Goal: Check status: Check status

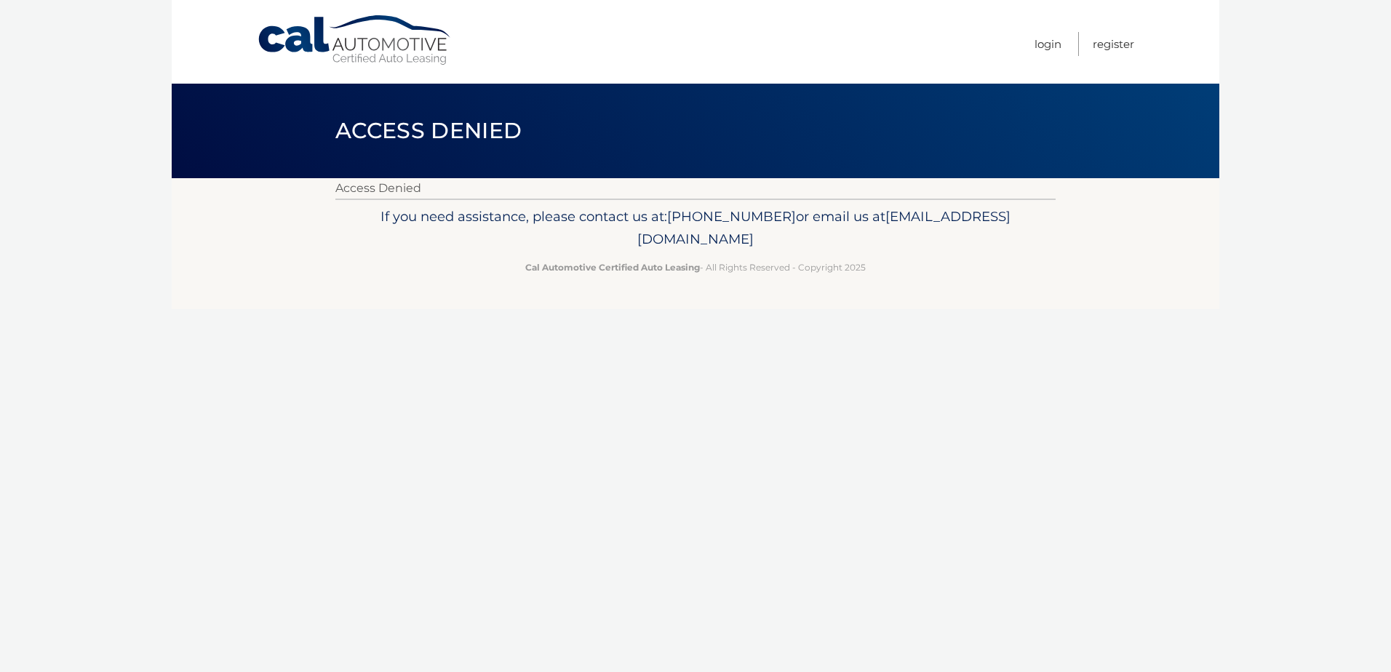
click at [386, 47] on link "Cal Automotive" at bounding box center [355, 41] width 196 height 52
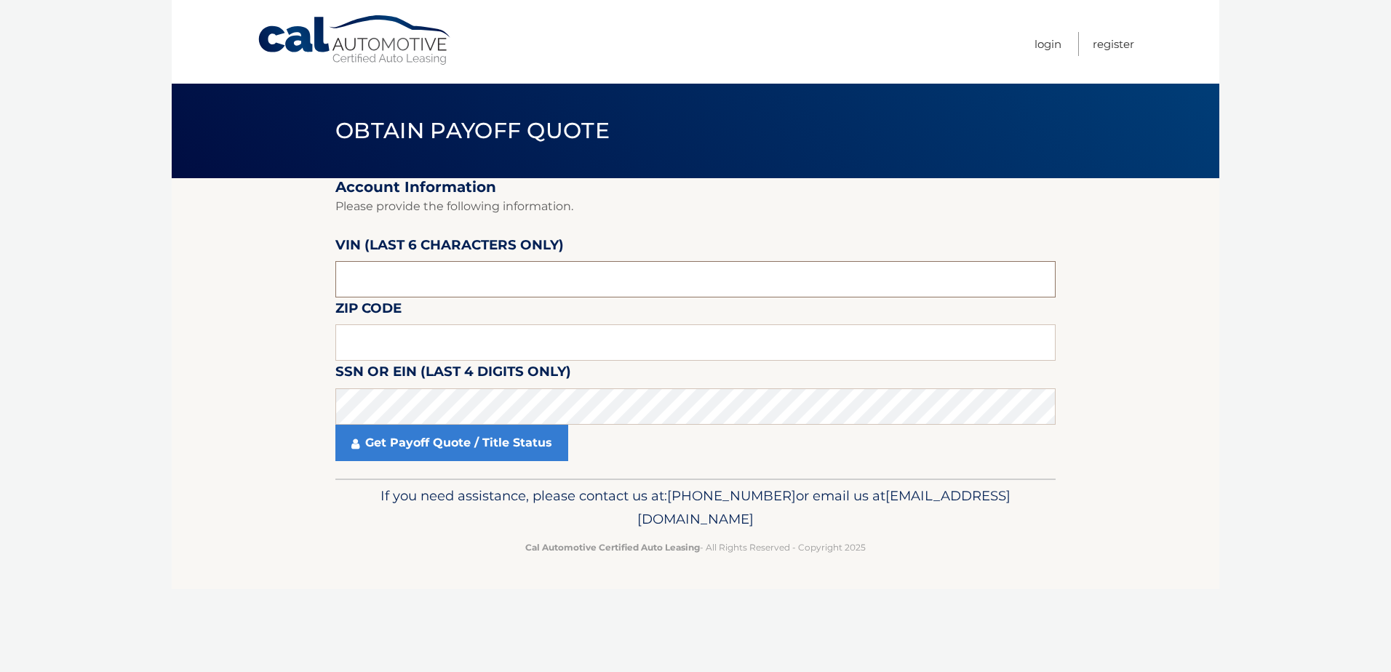
click at [375, 276] on input "text" at bounding box center [695, 279] width 720 height 36
type input "523546"
click at [398, 342] on input "text" at bounding box center [695, 342] width 720 height 36
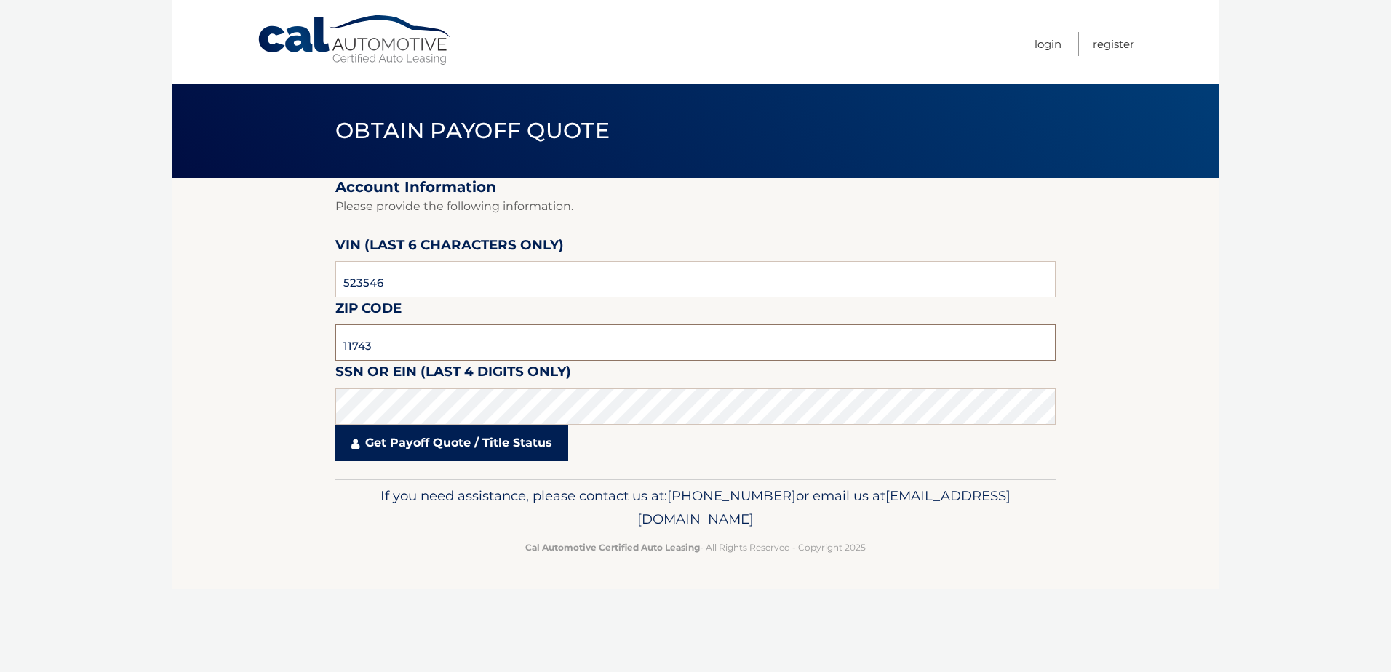
type input "11743"
click at [411, 441] on link "Get Payoff Quote / Title Status" at bounding box center [451, 443] width 233 height 36
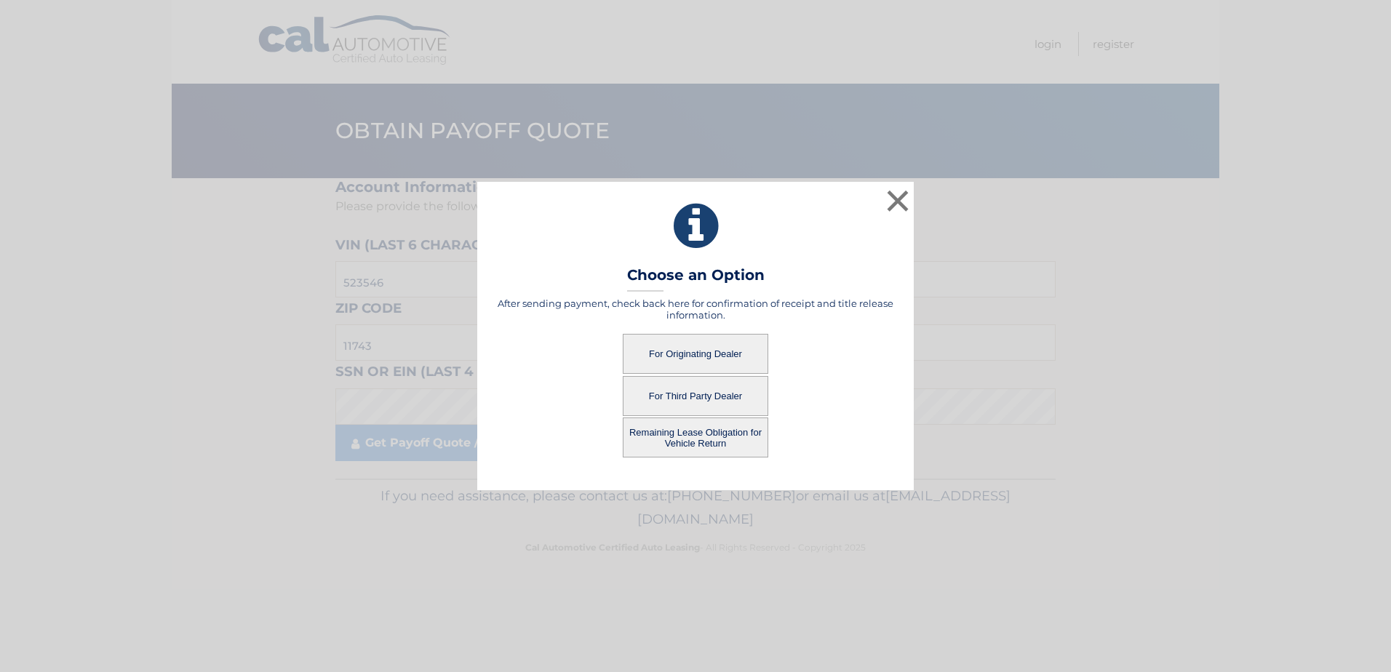
click at [677, 351] on button "For Originating Dealer" at bounding box center [695, 354] width 145 height 40
click at [684, 352] on button "For Originating Dealer" at bounding box center [695, 354] width 145 height 40
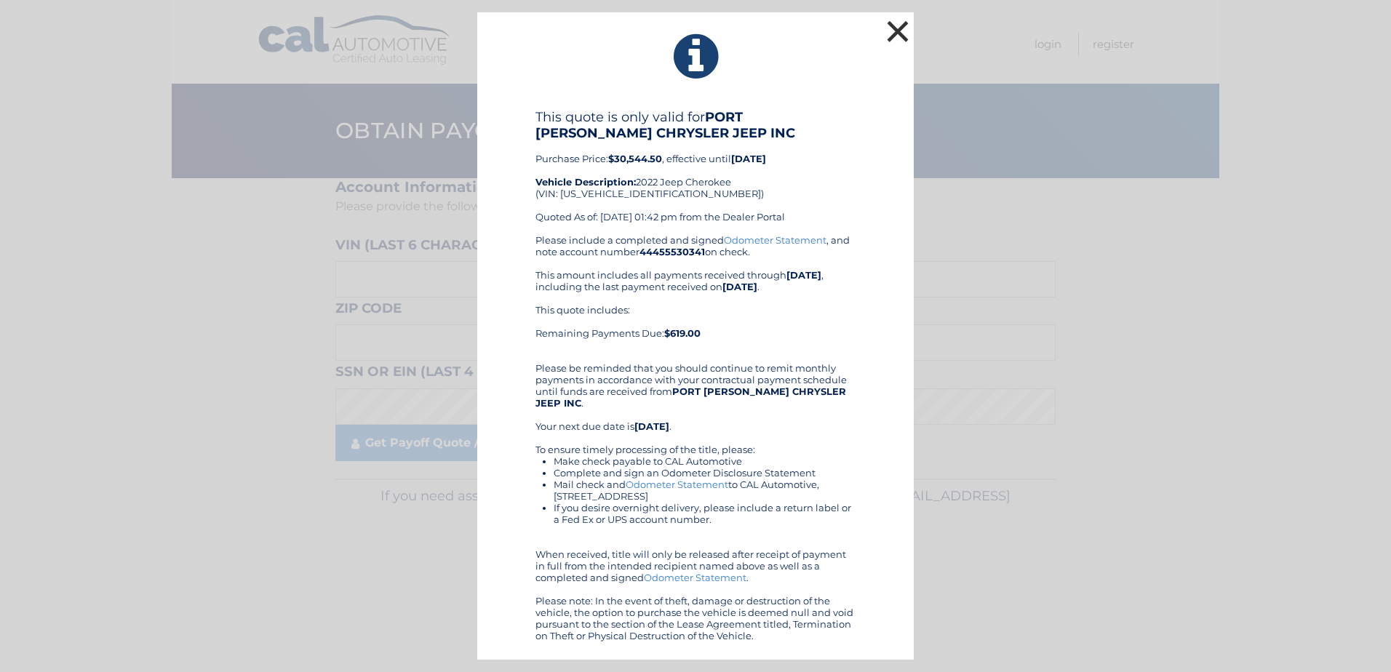
click at [901, 40] on button "×" at bounding box center [897, 31] width 29 height 29
